Goal: Task Accomplishment & Management: Use online tool/utility

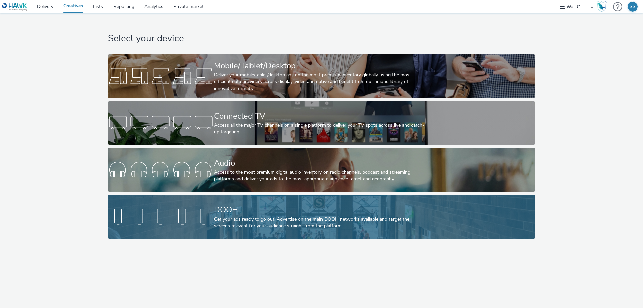
click at [145, 217] on div at bounding box center [161, 216] width 106 height 21
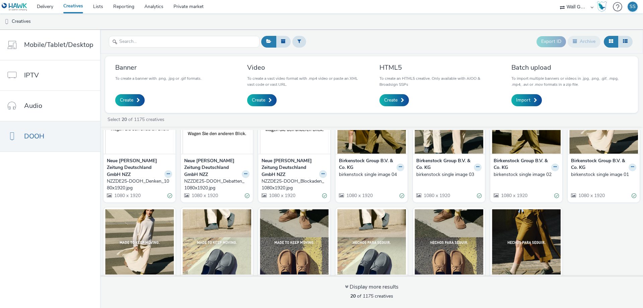
scroll to position [198, 0]
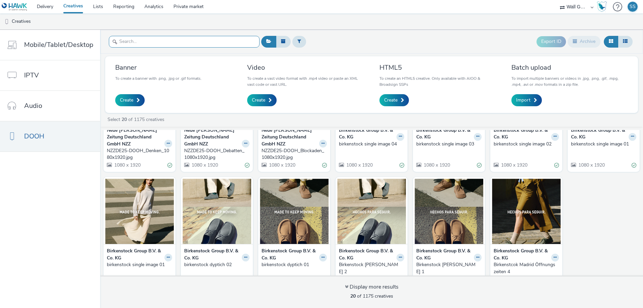
click at [201, 45] on input "text" at bounding box center [184, 42] width 151 height 12
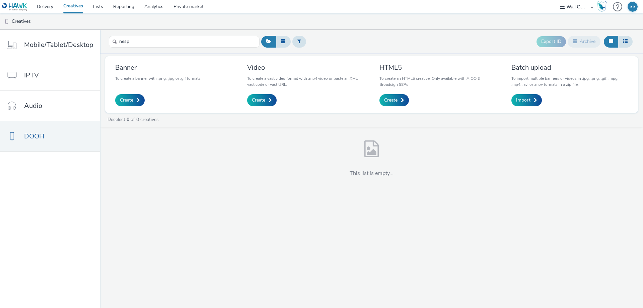
drag, startPoint x: 140, startPoint y: 177, endPoint x: 139, endPoint y: 129, distance: 48.2
click at [140, 176] on div "This list is empty..." at bounding box center [371, 161] width 543 height 49
click at [157, 44] on input "nesp" at bounding box center [184, 42] width 151 height 12
type input "n"
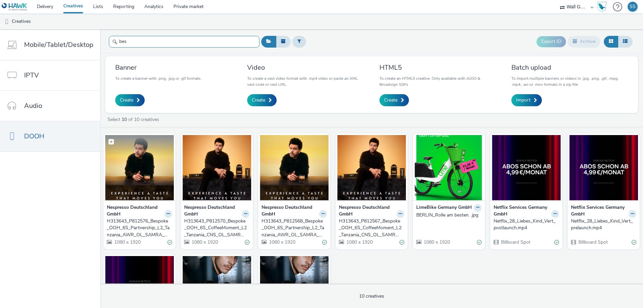
type input "bes"
click at [148, 182] on img at bounding box center [139, 167] width 69 height 65
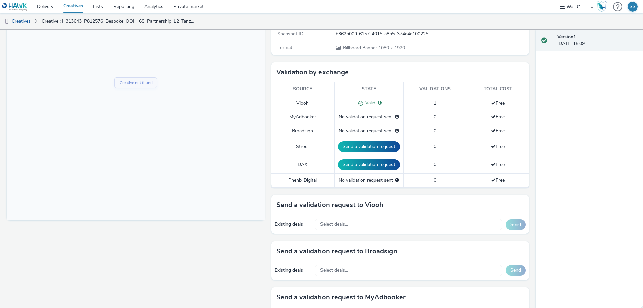
scroll to position [167, 0]
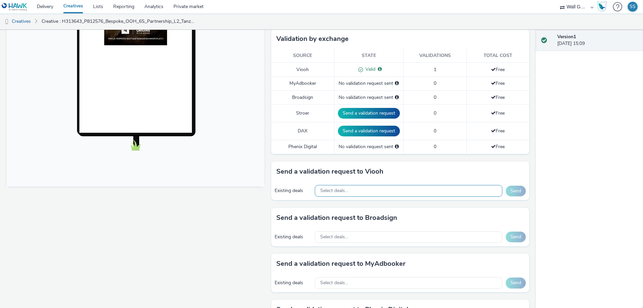
click at [356, 190] on div "Select deals..." at bounding box center [408, 191] width 187 height 12
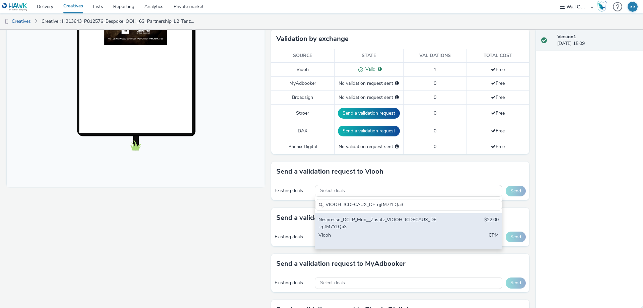
type input "VIOOH-JCDECAUX_DE-qjfM7YLQa3"
click at [374, 216] on div "Nespresso_DCLP_Muc__Zusatz_VIOOH-JCDECAUX_DE-qjfM7YLQa3" at bounding box center [377, 223] width 119 height 14
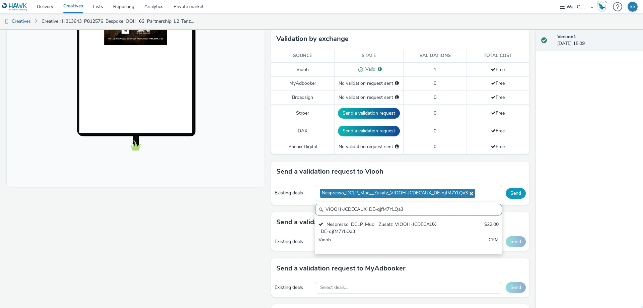
click at [513, 194] on button "Send" at bounding box center [515, 193] width 20 height 11
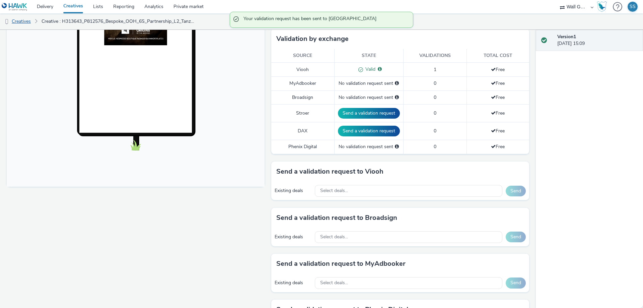
click at [26, 23] on link "Creatives" at bounding box center [17, 21] width 34 height 16
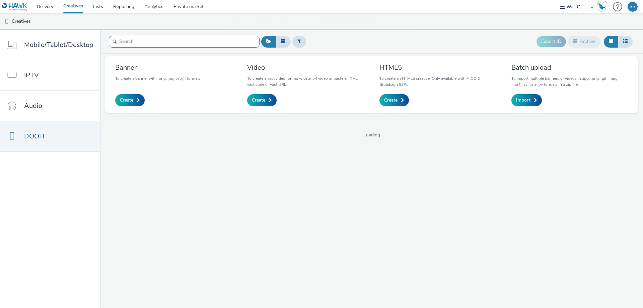
click at [170, 41] on input "text" at bounding box center [184, 42] width 151 height 12
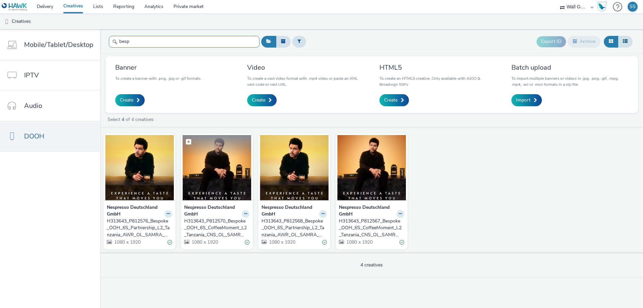
type input "besp"
click at [217, 175] on img at bounding box center [216, 167] width 69 height 65
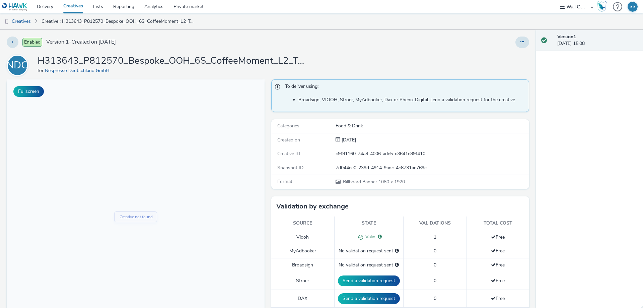
scroll to position [134, 0]
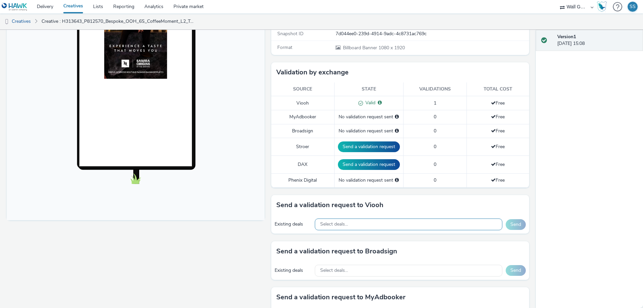
click at [331, 224] on span "Select deals..." at bounding box center [334, 224] width 28 height 6
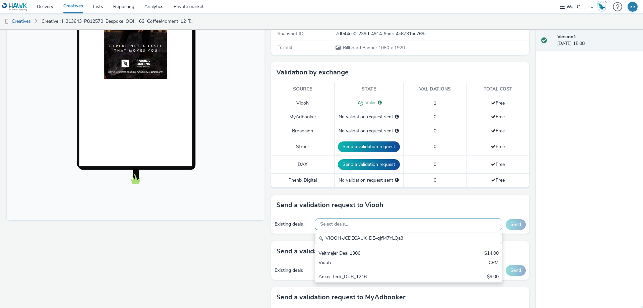
scroll to position [0, 0]
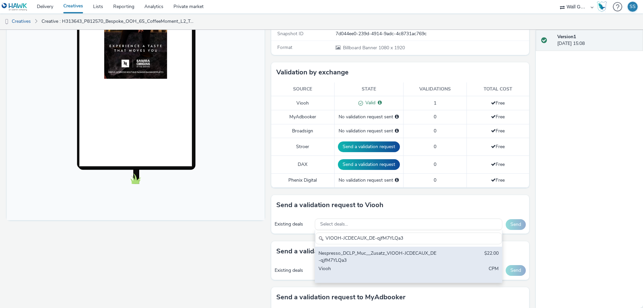
type input "VIOOH-JCDECAUX_DE-qjfM7YLQa3"
click at [359, 253] on div "Nespresso_DCLP_Muc__Zusatz_VIOOH-JCDECAUX_DE-qjfM7YLQa3" at bounding box center [377, 257] width 119 height 14
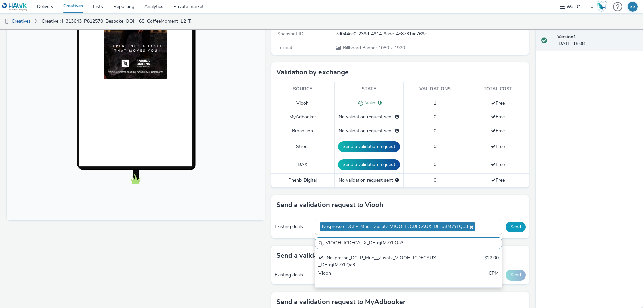
click at [513, 227] on button "Send" at bounding box center [515, 226] width 20 height 11
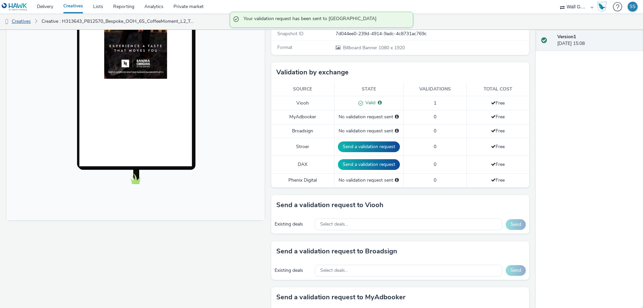
click at [18, 20] on link "Creatives" at bounding box center [17, 21] width 34 height 16
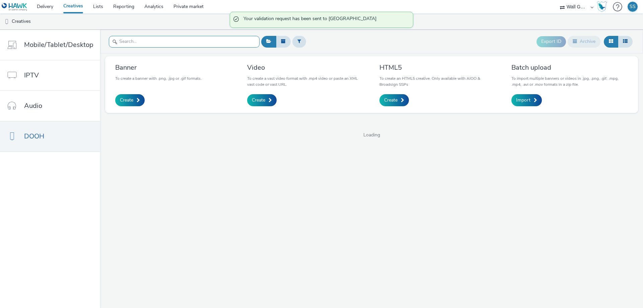
click at [155, 40] on input "text" at bounding box center [184, 42] width 151 height 12
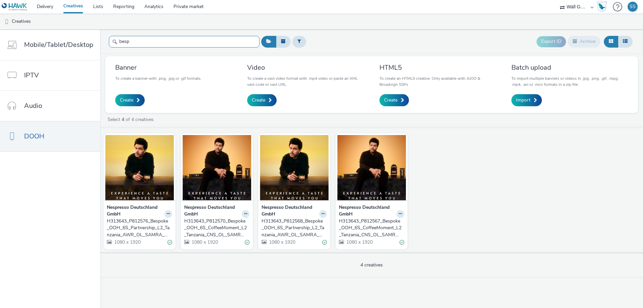
type input "besp"
click at [299, 223] on div "H313643_P812568_Bespoke_OOH_6S_Partnership_L2_Tanzania_AWR_OL_SAMRA_2025_1080x1…" at bounding box center [292, 228] width 63 height 20
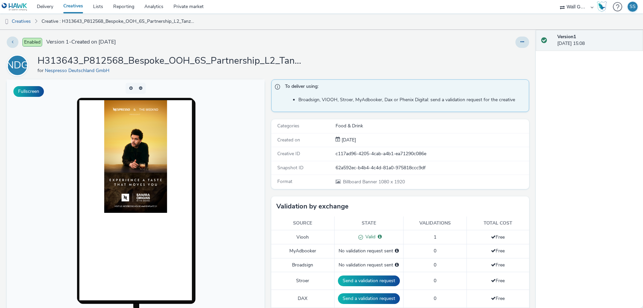
scroll to position [167, 0]
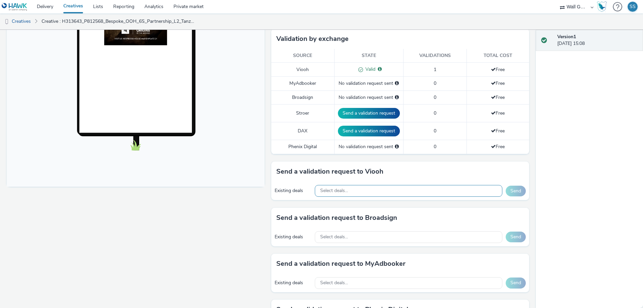
click at [330, 186] on div "Select deals..." at bounding box center [408, 191] width 187 height 12
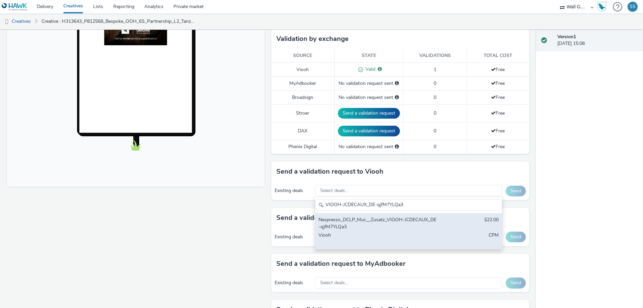
type input "VIOOH-JCDECAUX_DE-qjfM7YLQa3"
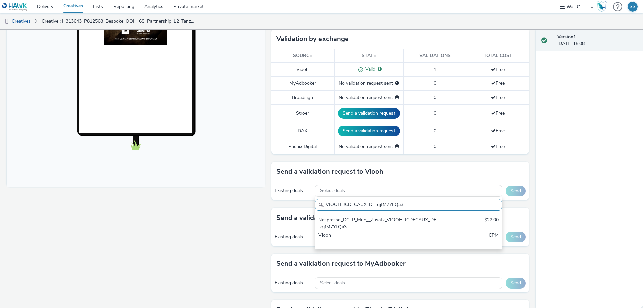
drag, startPoint x: 362, startPoint y: 221, endPoint x: 407, endPoint y: 215, distance: 45.9
click at [363, 220] on div "Nespresso_DCLP_Muc__Zusatz_VIOOH-JCDECAUX_DE-qjfM7YLQa3" at bounding box center [377, 223] width 119 height 14
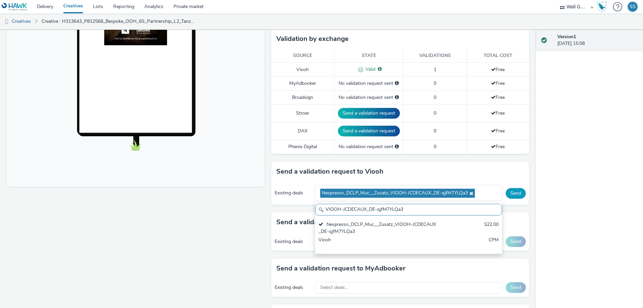
click at [514, 192] on button "Send" at bounding box center [515, 193] width 20 height 11
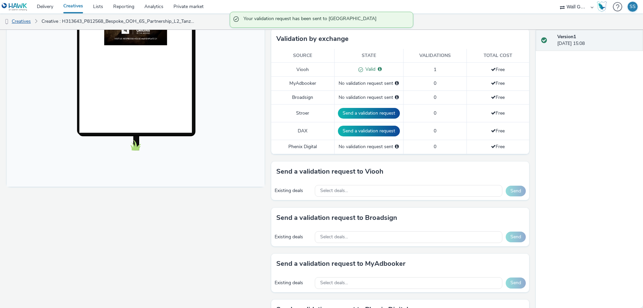
click at [26, 23] on link "Creatives" at bounding box center [17, 21] width 34 height 16
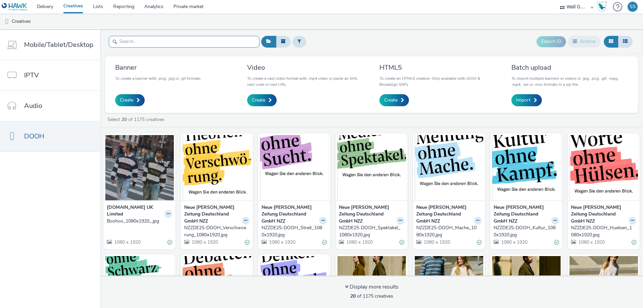
click at [167, 43] on input "text" at bounding box center [184, 42] width 151 height 12
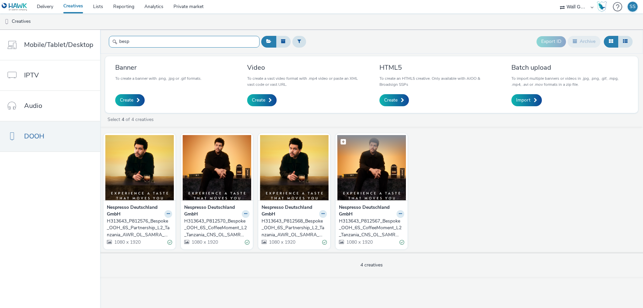
type input "besp"
click at [377, 195] on img at bounding box center [371, 167] width 69 height 65
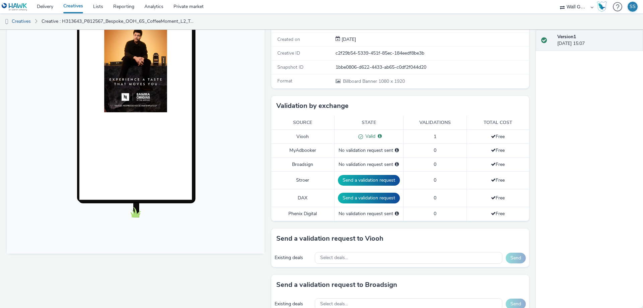
scroll to position [134, 0]
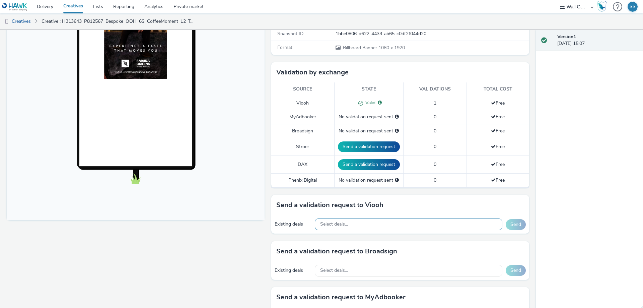
click at [354, 225] on div "Select deals..." at bounding box center [408, 224] width 187 height 12
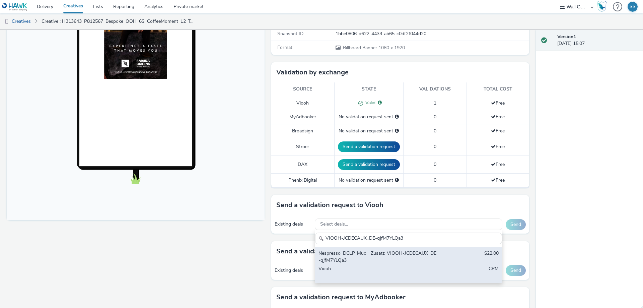
type input "VIOOH-JCDECAUX_DE-qjfM7YLQa3"
click at [369, 255] on div "Nespresso_DCLP_Muc__Zusatz_VIOOH-JCDECAUX_DE-qjfM7YLQa3" at bounding box center [377, 257] width 119 height 14
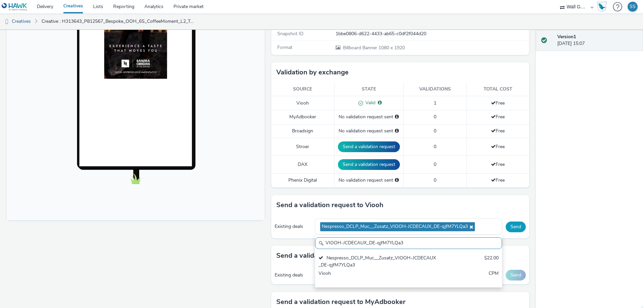
click at [511, 226] on button "Send" at bounding box center [515, 226] width 20 height 11
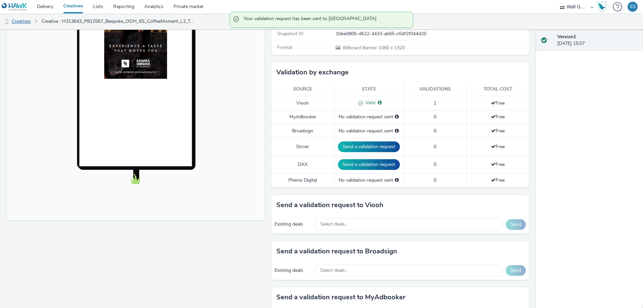
click at [25, 22] on link "Creatives" at bounding box center [17, 21] width 34 height 16
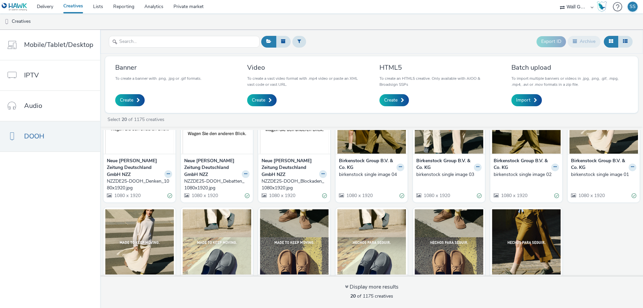
scroll to position [198, 0]
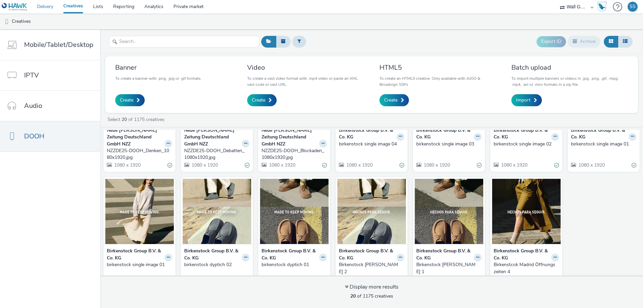
click at [46, 8] on link "Delivery" at bounding box center [45, 6] width 26 height 13
